Goal: Task Accomplishment & Management: Manage account settings

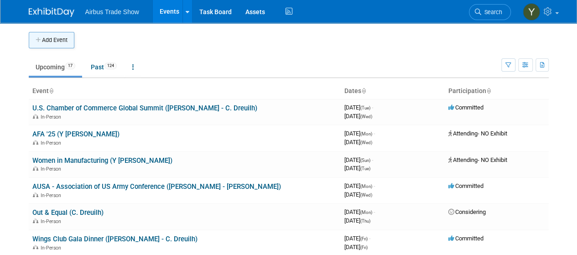
click at [62, 47] on button "Add Event" at bounding box center [52, 40] width 46 height 16
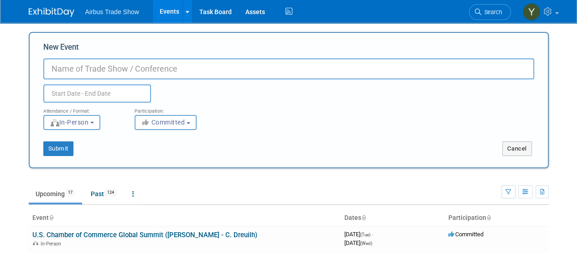
click at [571, 89] on body "Airbus Trade Show Events Add Event Bulk Upload Events Shareable Event Boards Re…" at bounding box center [288, 127] width 577 height 255
click at [160, 69] on input "New Event" at bounding box center [288, 68] width 491 height 21
click at [98, 68] on input "eastern Defence Summit" at bounding box center [288, 68] width 491 height 21
click at [108, 70] on input "eastern Defence Summit" at bounding box center [288, 68] width 491 height 21
click at [58, 68] on input "eastern Defense Summit" at bounding box center [288, 68] width 491 height 21
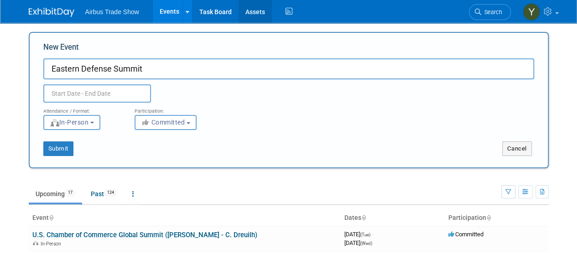
type input "Eastern Defense Summit"
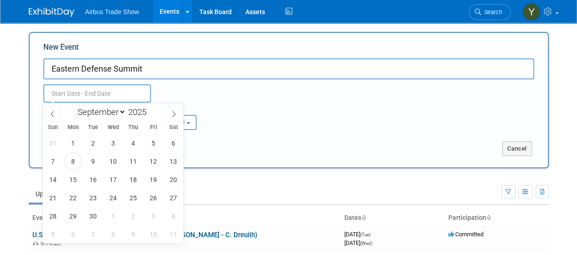
click at [77, 94] on input "text" at bounding box center [97, 93] width 108 height 18
click at [122, 111] on select "January February March April May June July August September October November De…" at bounding box center [99, 111] width 52 height 11
select select "11"
click at [73, 106] on select "January February March April May June July August September October November De…" at bounding box center [99, 111] width 52 height 11
click at [111, 165] on span "10" at bounding box center [113, 161] width 18 height 18
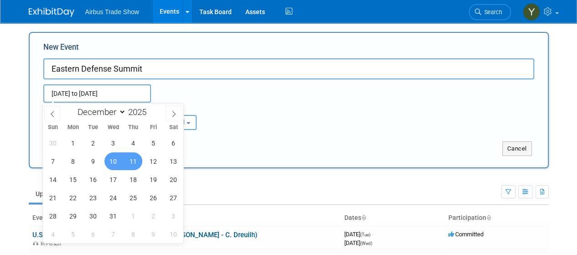
click at [129, 162] on span "11" at bounding box center [133, 161] width 18 height 18
type input "Dec 10, 2025 to Dec 11, 2025"
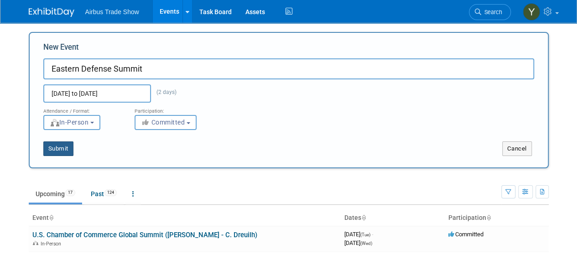
click at [43, 143] on button "Submit" at bounding box center [58, 148] width 30 height 15
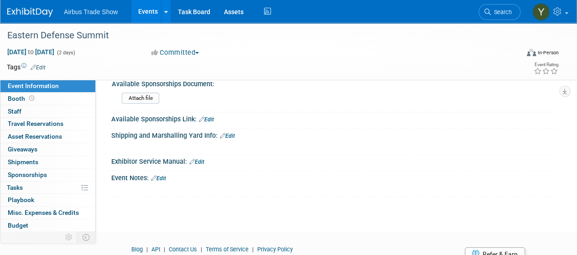
scroll to position [170, 0]
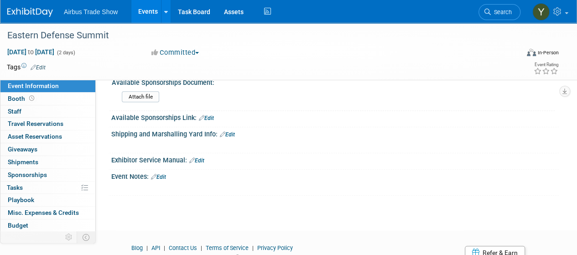
click at [161, 175] on link "Edit" at bounding box center [158, 177] width 15 height 6
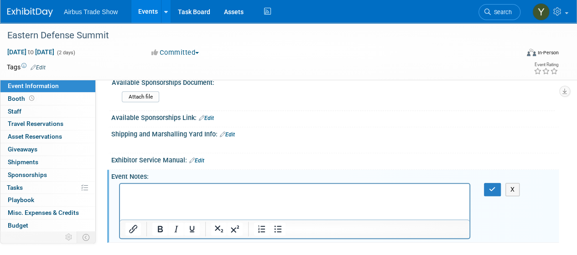
scroll to position [0, 0]
click at [162, 191] on p "Rich Text Area. Press ALT-0 for help." at bounding box center [294, 191] width 339 height 9
paste body "Rich Text Area. Press ALT-0 for help."
click at [486, 189] on button "button" at bounding box center [492, 189] width 17 height 13
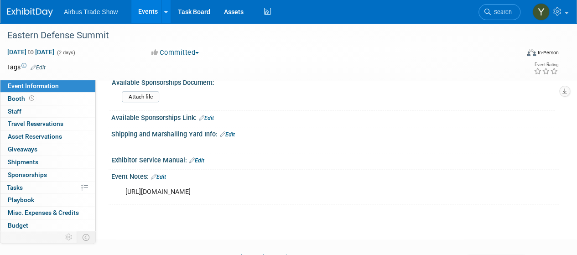
click at [149, 12] on link "Events" at bounding box center [147, 11] width 33 height 23
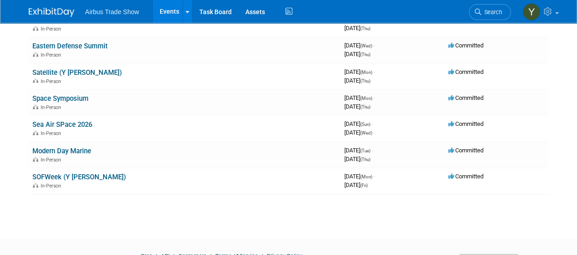
scroll to position [378, 0]
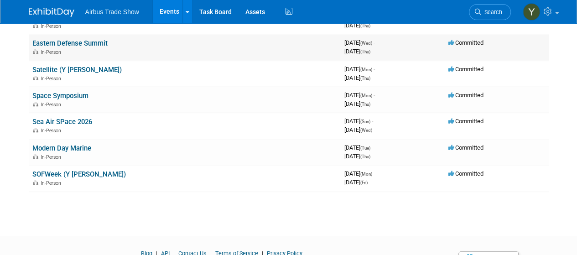
click at [71, 39] on link "Eastern Defense Summit" at bounding box center [69, 43] width 75 height 8
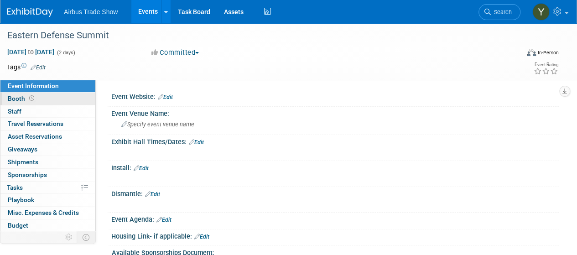
click at [45, 99] on link "Booth" at bounding box center [47, 99] width 95 height 12
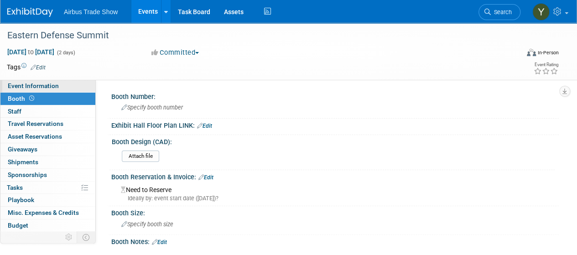
click at [34, 87] on span "Event Information" at bounding box center [33, 85] width 51 height 7
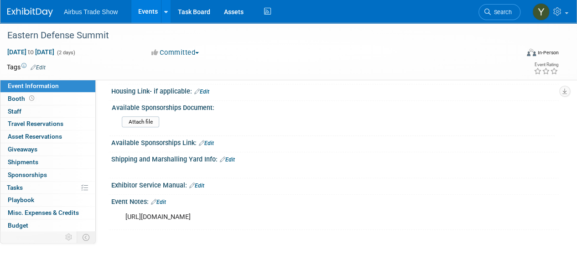
scroll to position [147, 0]
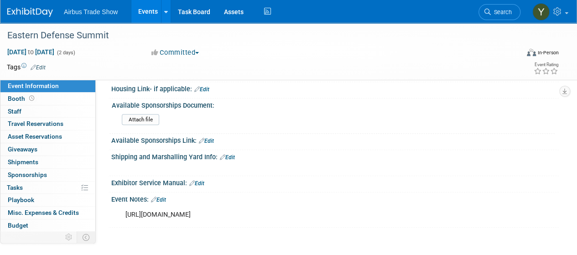
click at [150, 11] on link "Events" at bounding box center [147, 11] width 33 height 23
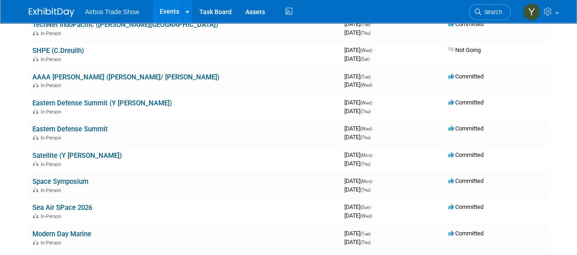
scroll to position [291, 0]
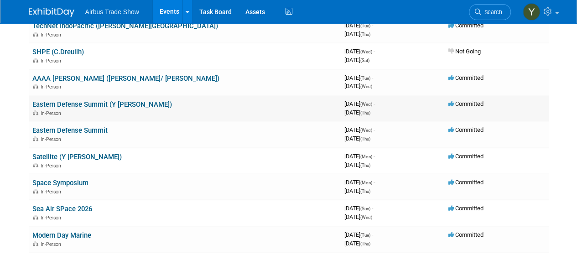
click at [77, 103] on link "Eastern Defense Summit (Y [PERSON_NAME])" at bounding box center [102, 104] width 140 height 8
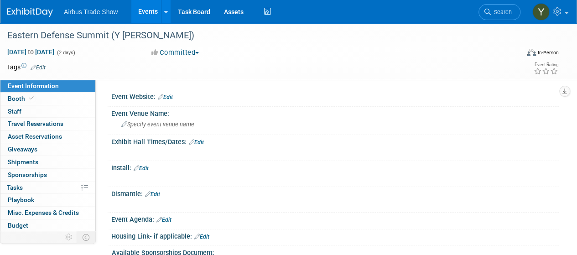
click at [77, 103] on link "Booth" at bounding box center [47, 99] width 95 height 12
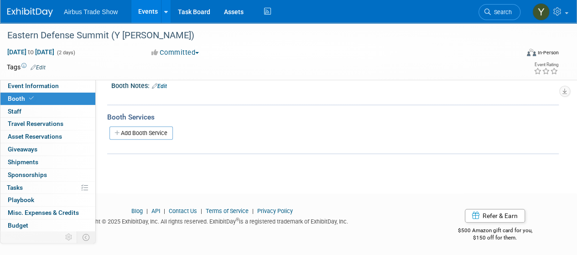
scroll to position [161, 0]
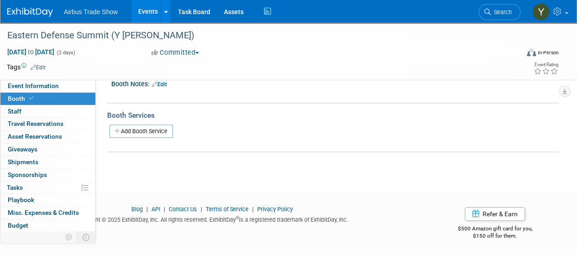
click at [166, 83] on link "Edit" at bounding box center [159, 84] width 15 height 6
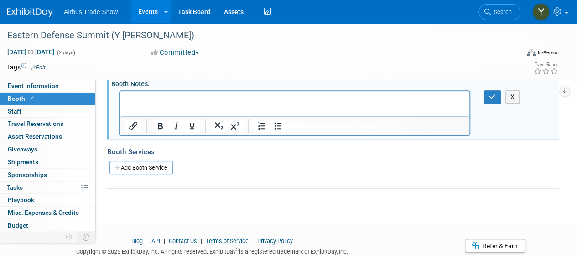
scroll to position [0, 0]
drag, startPoint x: 147, startPoint y: 104, endPoint x: 136, endPoint y: 96, distance: 13.7
paste body "Rich Text Area. Press ALT-0 for help."
click at [489, 93] on icon "button" at bounding box center [492, 96] width 7 height 6
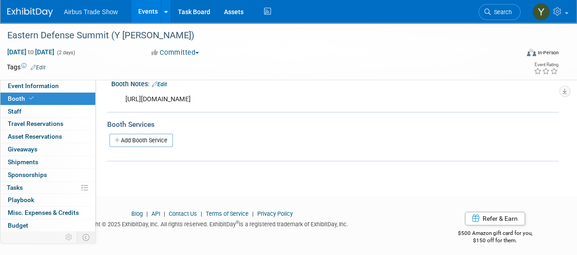
click at [142, 9] on link "Events" at bounding box center [147, 11] width 33 height 23
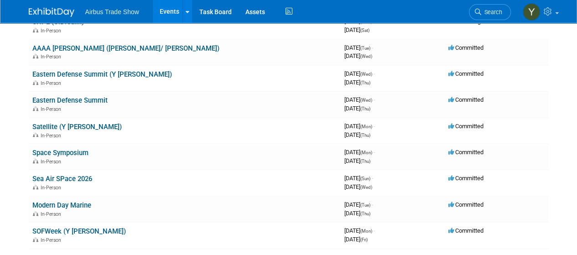
scroll to position [320, 0]
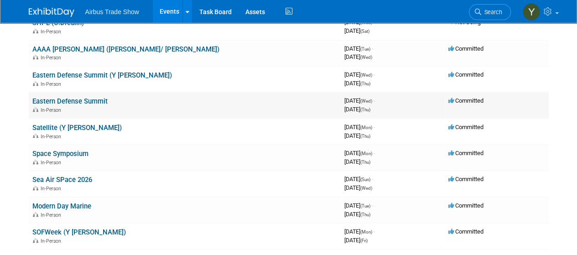
click at [61, 103] on link "Eastern Defense Summit" at bounding box center [69, 101] width 75 height 8
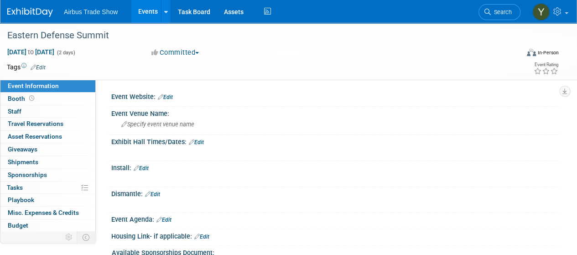
scroll to position [87, 0]
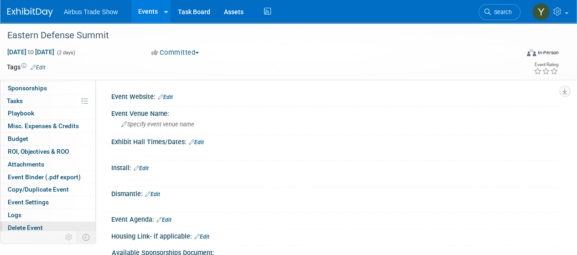
click at [36, 224] on span "Delete Event" at bounding box center [25, 227] width 35 height 7
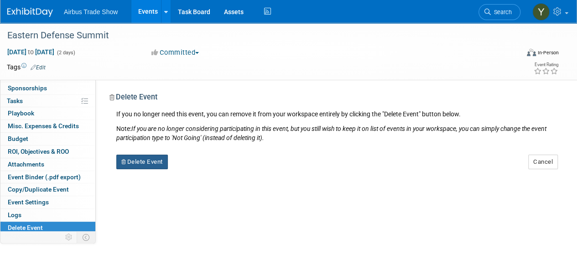
click at [140, 162] on button "Delete Event" at bounding box center [142, 162] width 52 height 15
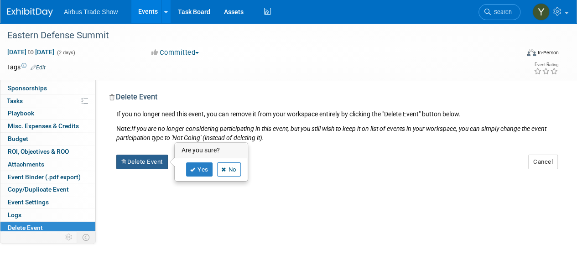
click at [116, 155] on button "Delete Event" at bounding box center [142, 162] width 52 height 15
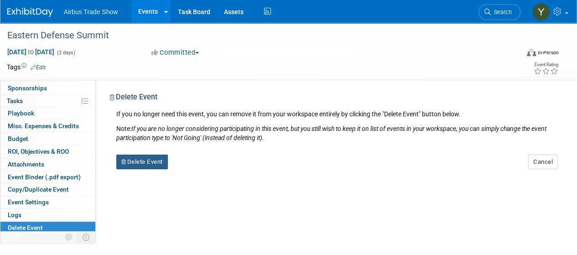
click at [140, 162] on button "Delete Event" at bounding box center [142, 162] width 52 height 15
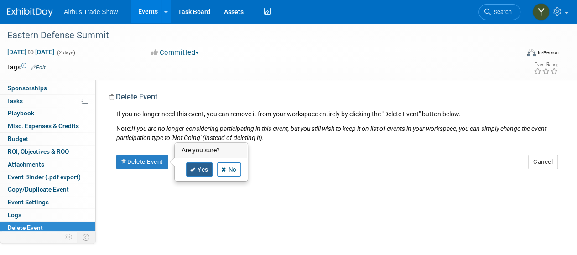
click at [197, 167] on link "Yes" at bounding box center [199, 169] width 26 height 15
